Goal: Obtain resource: Download file/media

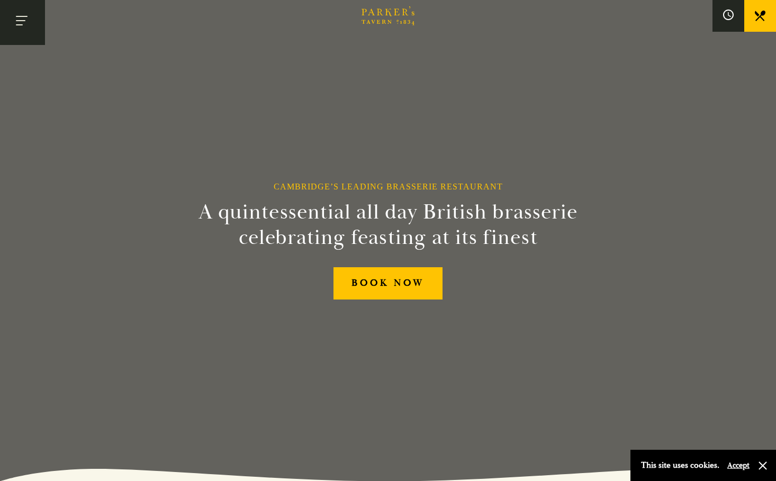
click at [20, 22] on button "Toggle navigation" at bounding box center [22, 22] width 45 height 45
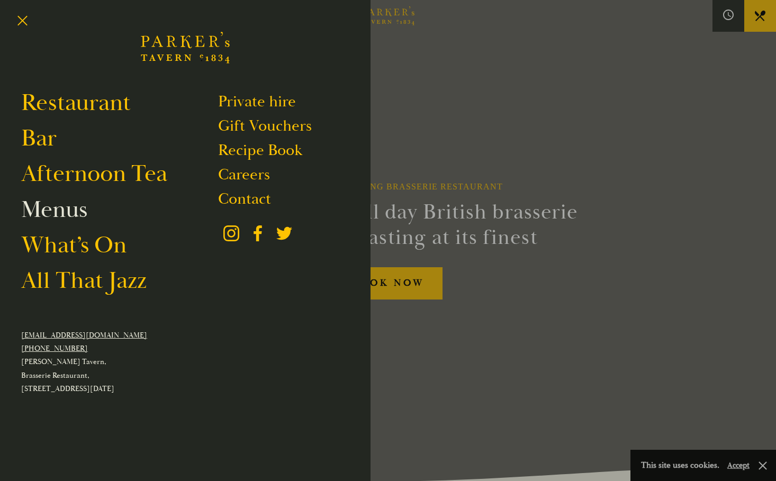
click at [55, 205] on link "Menus" at bounding box center [54, 210] width 66 height 30
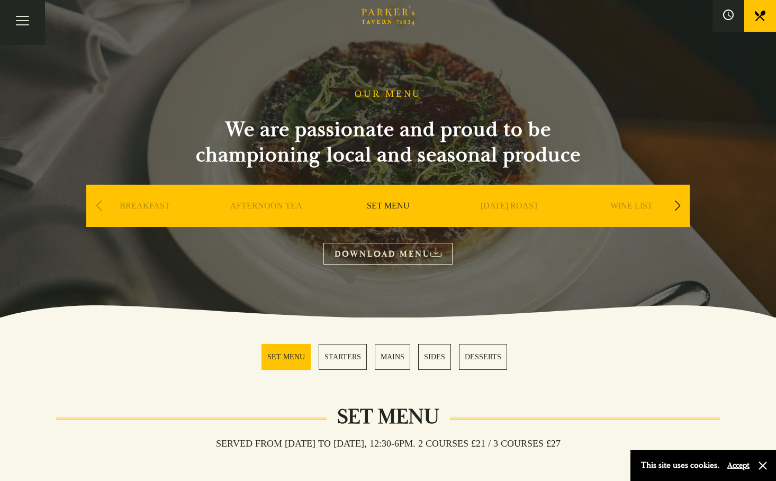
click at [402, 366] on link "MAINS" at bounding box center [392, 357] width 35 height 26
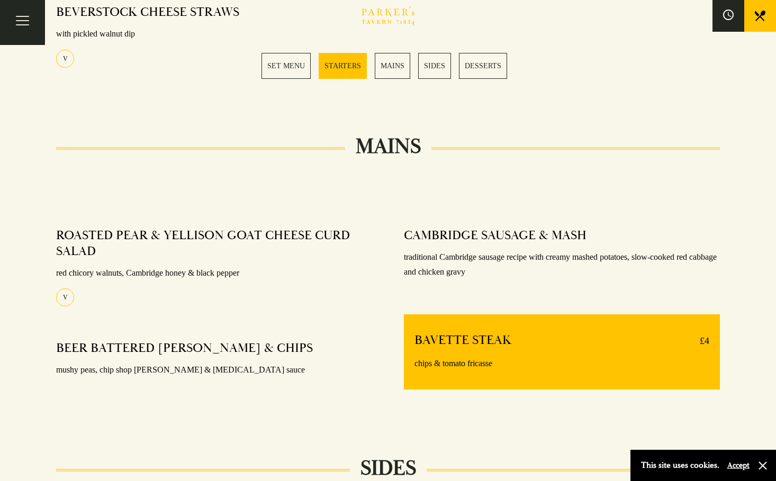
scroll to position [678, 0]
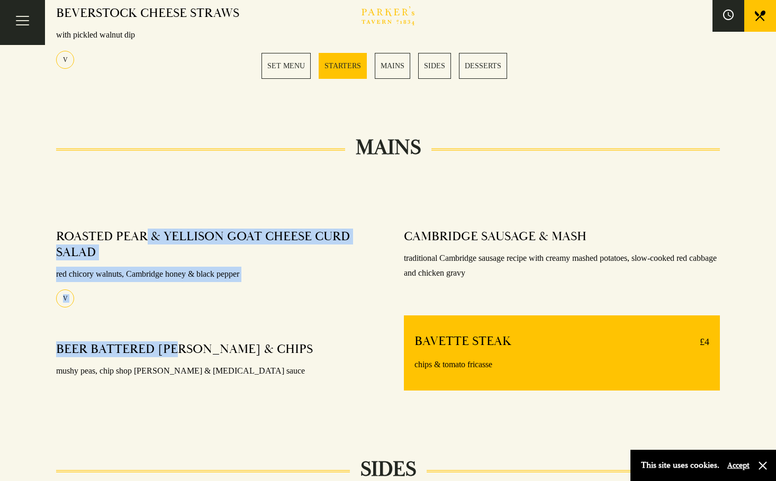
drag, startPoint x: 185, startPoint y: 352, endPoint x: 149, endPoint y: 231, distance: 126.6
click at [149, 231] on div "ROASTED PEAR & YELLISON GOAT CHEESE CURD SALAD red chicory walnuts, Cambridge h…" at bounding box center [214, 319] width 348 height 196
click at [149, 231] on h4 "ROASTED PEAR & YELLISON GOAT CHEESE CURD SALAD" at bounding box center [208, 245] width 305 height 32
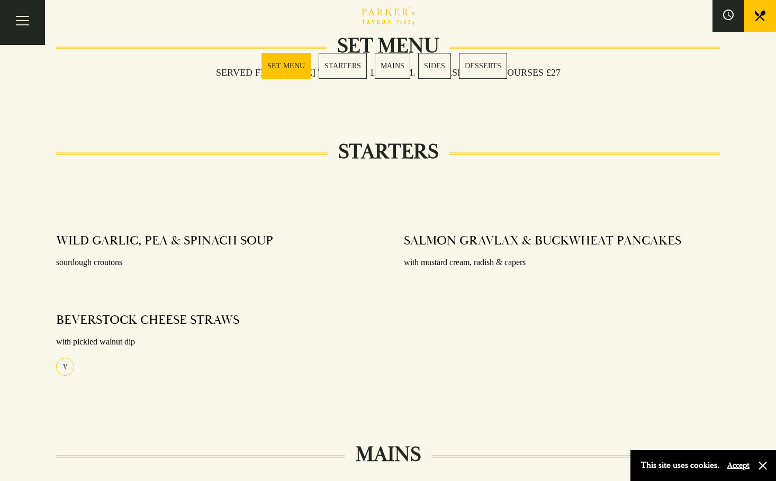
scroll to position [0, 0]
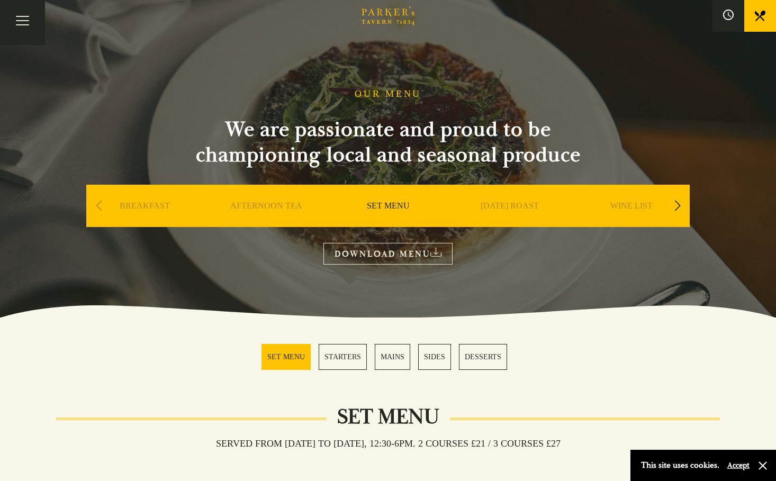
click at [97, 207] on div "Previous slide" at bounding box center [99, 205] width 14 height 23
click at [344, 250] on link "DOWNLOAD MENU" at bounding box center [387, 254] width 129 height 22
click at [681, 210] on div "Next slide" at bounding box center [677, 205] width 14 height 23
click at [642, 206] on link "A LA CARTE" at bounding box center [631, 222] width 49 height 42
click at [677, 206] on div "Next slide" at bounding box center [677, 205] width 14 height 23
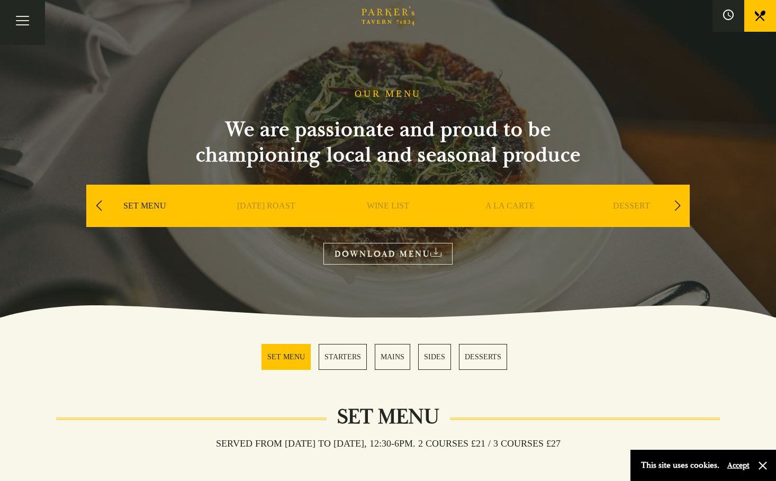
click at [651, 209] on div "DESSERT" at bounding box center [631, 222] width 116 height 74
click at [641, 209] on link "DESSERT" at bounding box center [631, 222] width 37 height 42
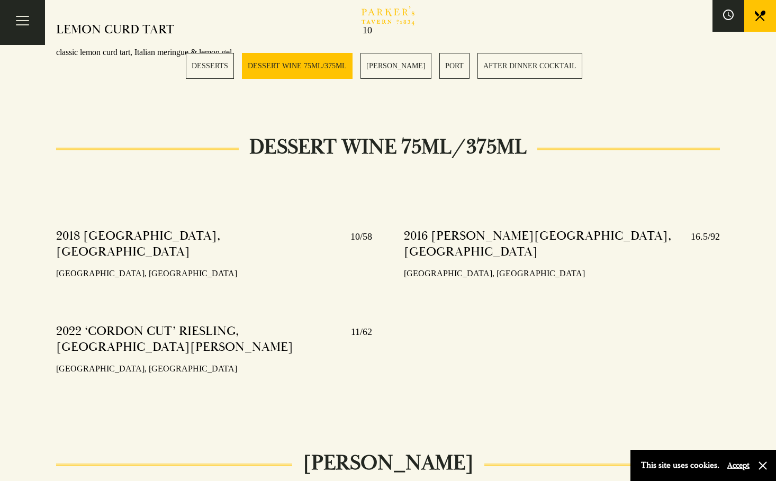
scroll to position [810, 0]
